Goal: Transaction & Acquisition: Purchase product/service

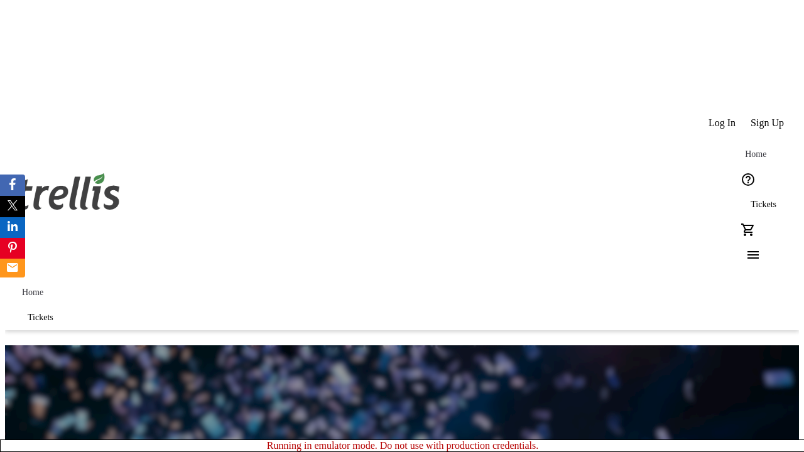
click at [750, 200] on span "Tickets" at bounding box center [763, 205] width 26 height 10
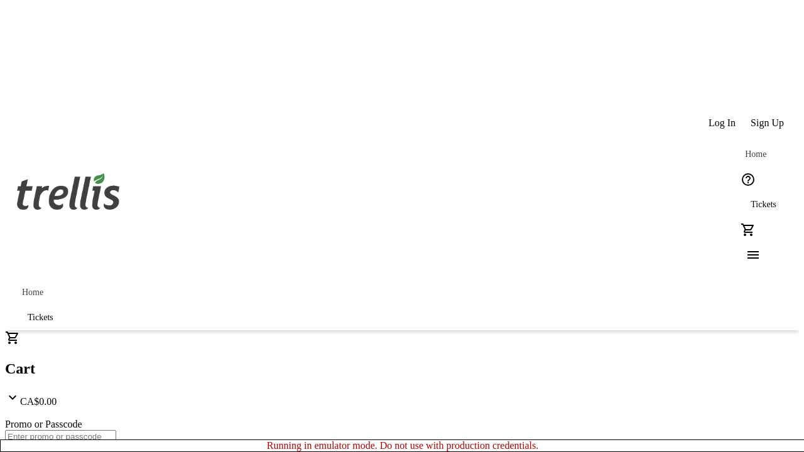
type input "1"
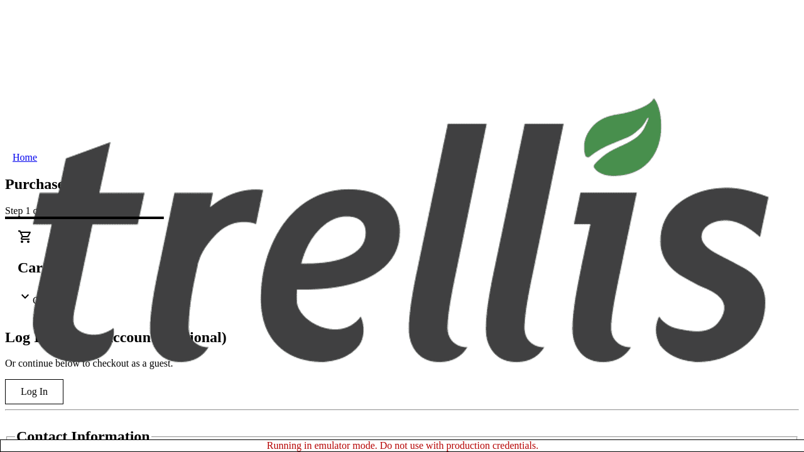
type input "[PERSON_NAME][EMAIL_ADDRESS][DOMAIN_NAME]"
type input "[PERSON_NAME]"
